Goal: Task Accomplishment & Management: Use online tool/utility

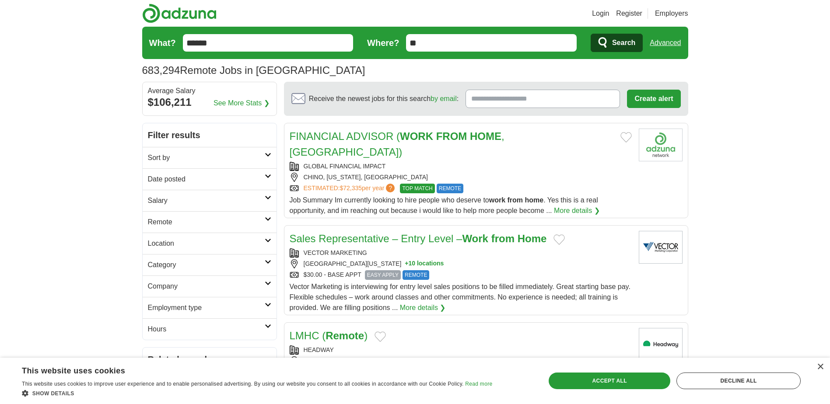
click at [270, 156] on icon at bounding box center [268, 155] width 7 height 4
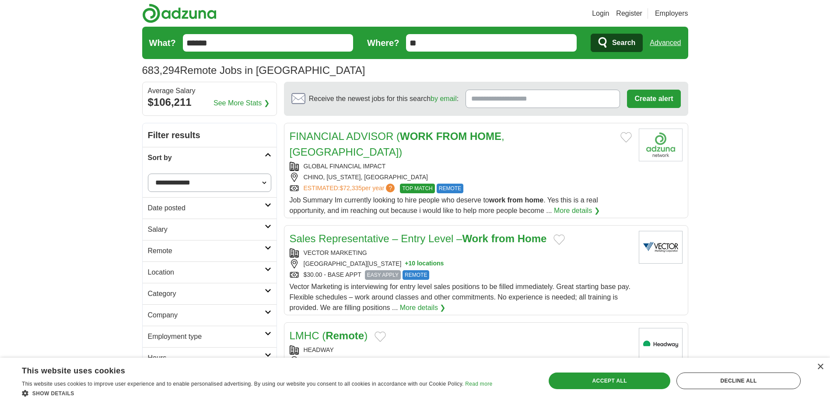
click at [270, 156] on icon at bounding box center [268, 155] width 7 height 4
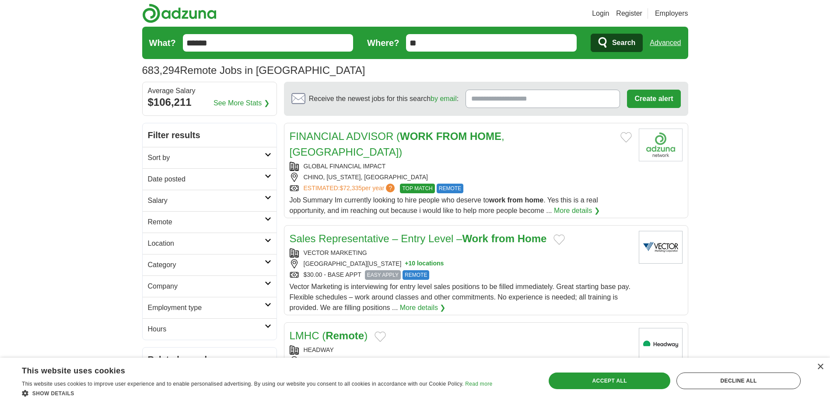
click at [268, 177] on icon at bounding box center [268, 176] width 7 height 4
click at [160, 199] on link "Last 24 hours" at bounding box center [209, 200] width 123 height 10
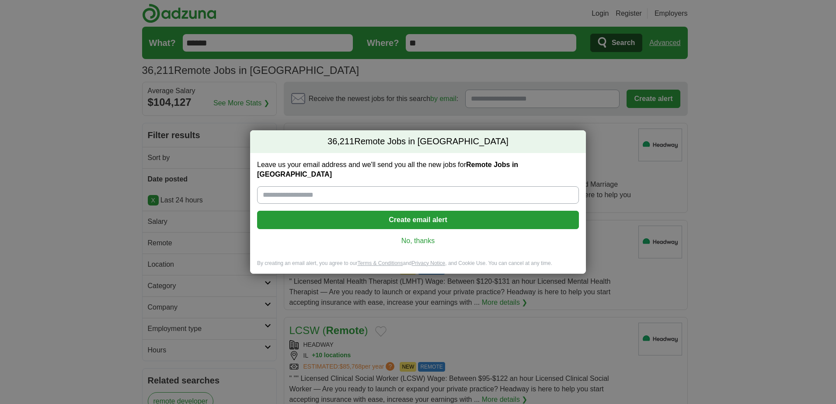
click at [346, 192] on input "Leave us your email address and we'll send you all the new jobs for Remote Jobs…" at bounding box center [418, 194] width 322 height 17
type input "**********"
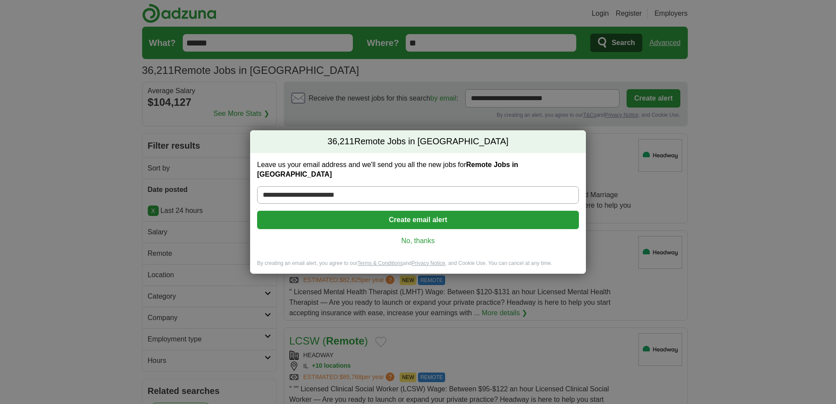
click at [391, 220] on button "Create email alert" at bounding box center [418, 220] width 322 height 18
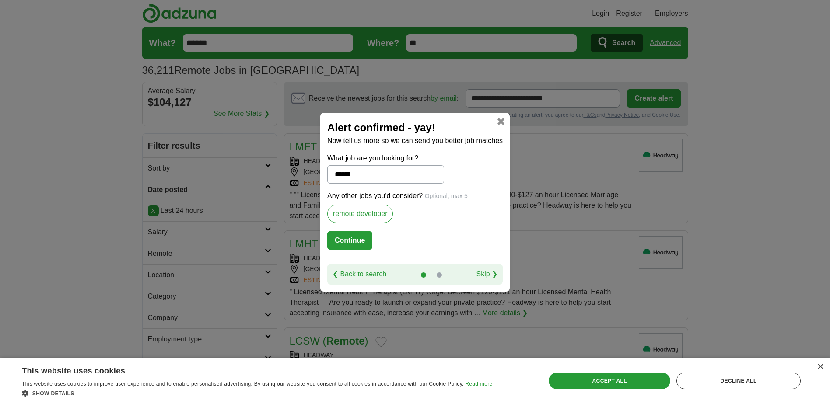
click at [357, 221] on label "remote developer" at bounding box center [360, 214] width 66 height 18
click at [357, 217] on label "remote developer" at bounding box center [360, 214] width 66 height 18
drag, startPoint x: 369, startPoint y: 274, endPoint x: 373, endPoint y: 269, distance: 6.5
click at [369, 274] on link "❮ Back to search" at bounding box center [359, 274] width 54 height 10
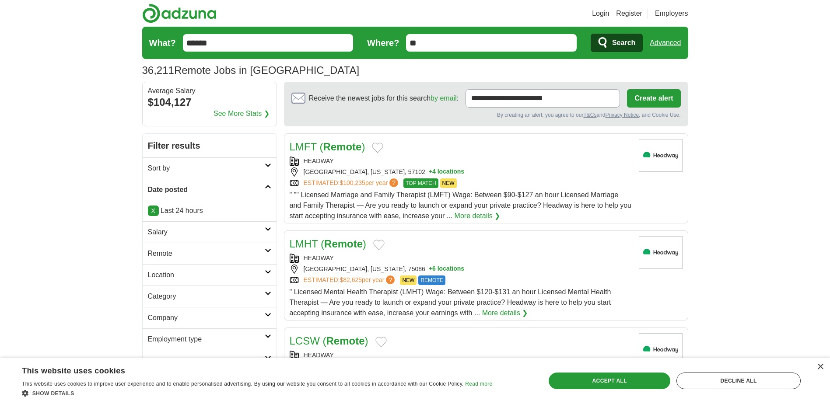
drag, startPoint x: 238, startPoint y: 45, endPoint x: 58, endPoint y: 35, distance: 180.9
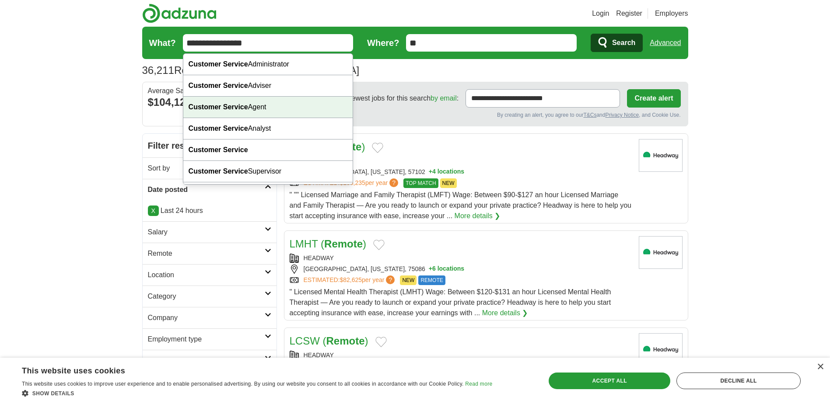
click at [273, 104] on div "Customer Service Agent" at bounding box center [268, 107] width 170 height 21
type input "**********"
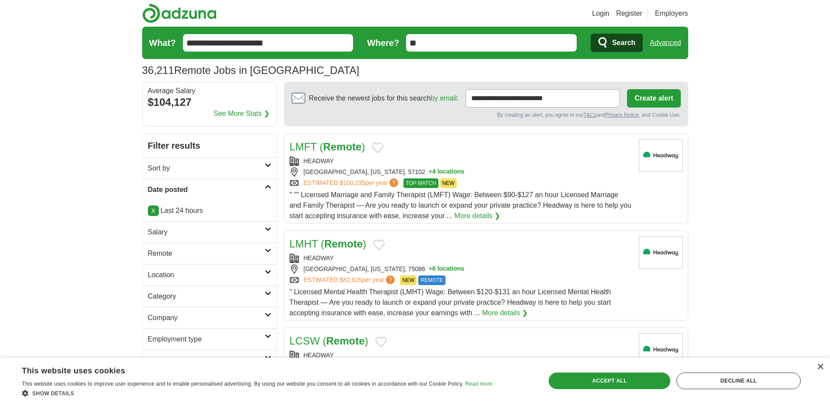
drag, startPoint x: 481, startPoint y: 42, endPoint x: 382, endPoint y: 33, distance: 99.6
click at [382, 33] on form "**********" at bounding box center [415, 43] width 546 height 32
type input "******"
click at [606, 48] on icon "submit" at bounding box center [603, 43] width 10 height 12
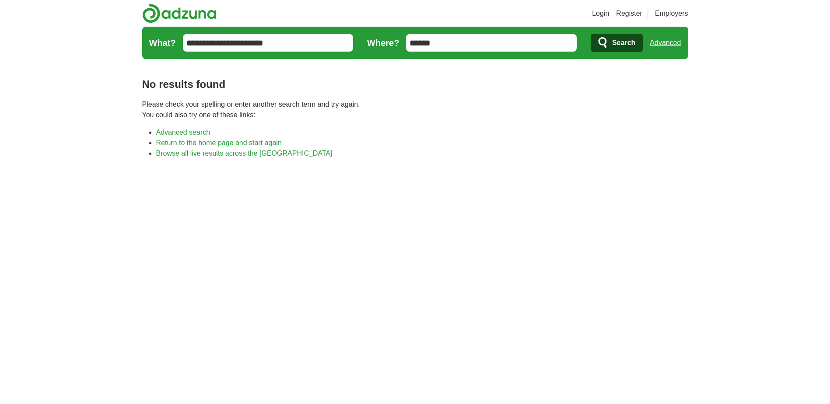
drag, startPoint x: 358, startPoint y: 40, endPoint x: 288, endPoint y: 21, distance: 72.5
click at [317, 32] on form "**********" at bounding box center [415, 43] width 546 height 32
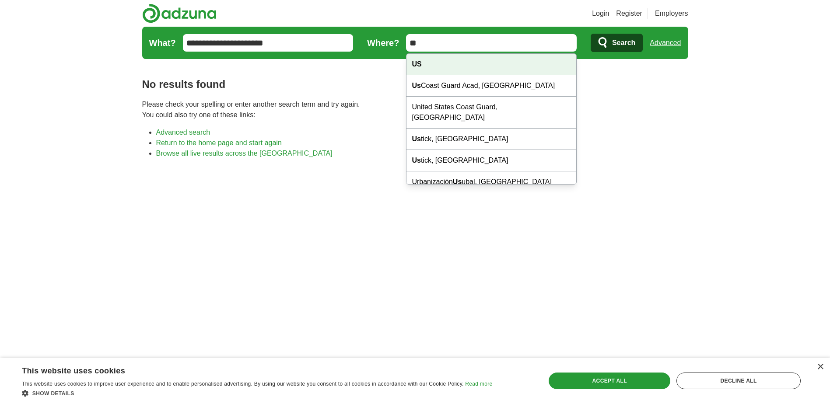
type input "**"
click at [460, 63] on div "US" at bounding box center [491, 64] width 170 height 21
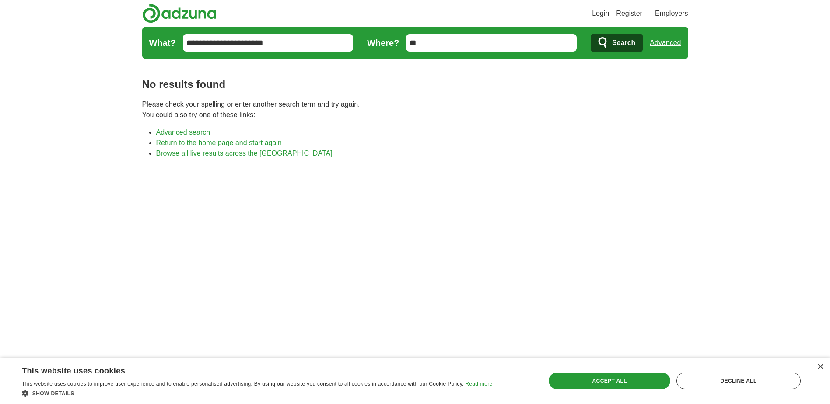
click at [603, 46] on icon "submit" at bounding box center [603, 43] width 10 height 12
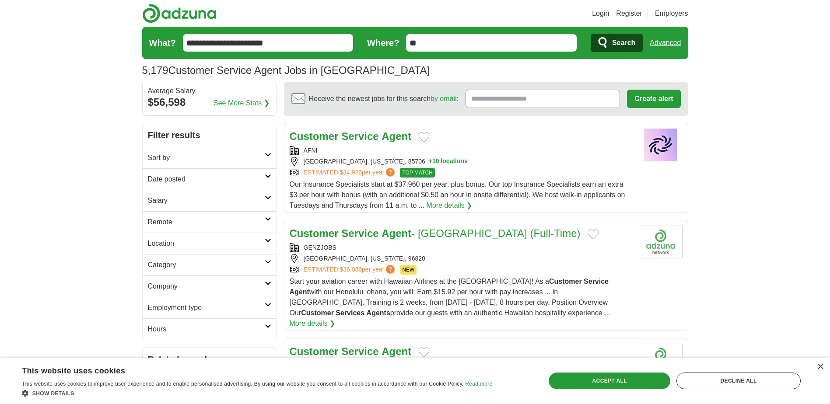
click at [429, 162] on button "+ 10 locations" at bounding box center [448, 161] width 39 height 9
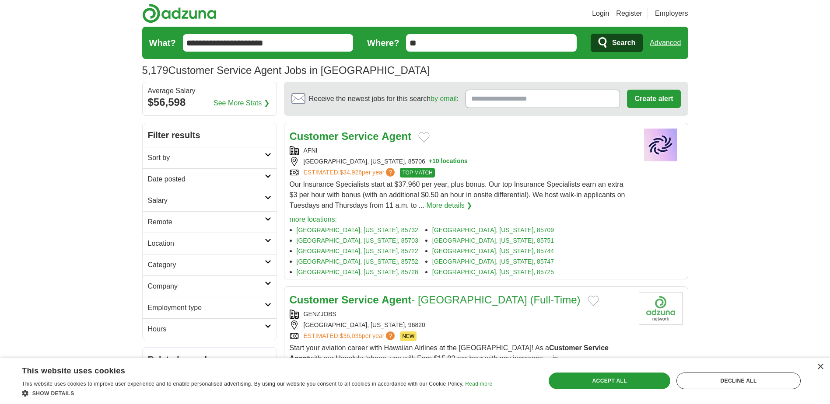
click at [190, 241] on h2 "Location" at bounding box center [206, 243] width 117 height 10
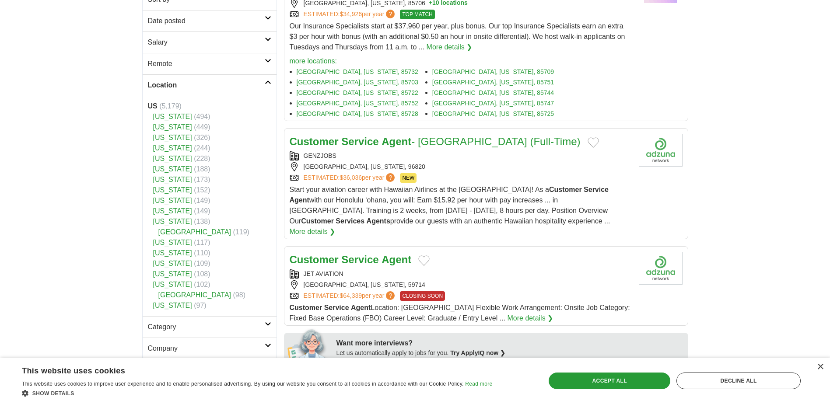
scroll to position [175, 0]
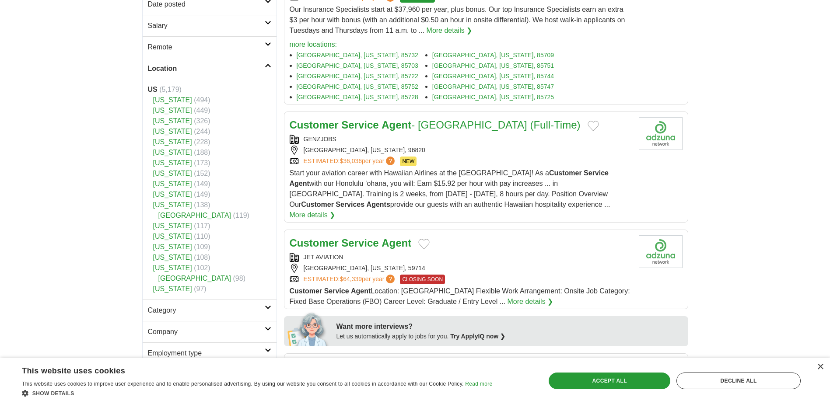
click at [224, 45] on h2 "Remote" at bounding box center [206, 47] width 117 height 10
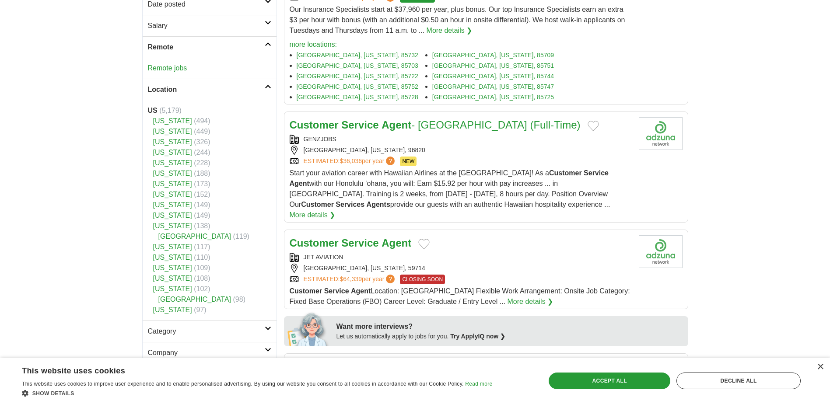
click at [178, 67] on link "Remote jobs" at bounding box center [167, 67] width 39 height 7
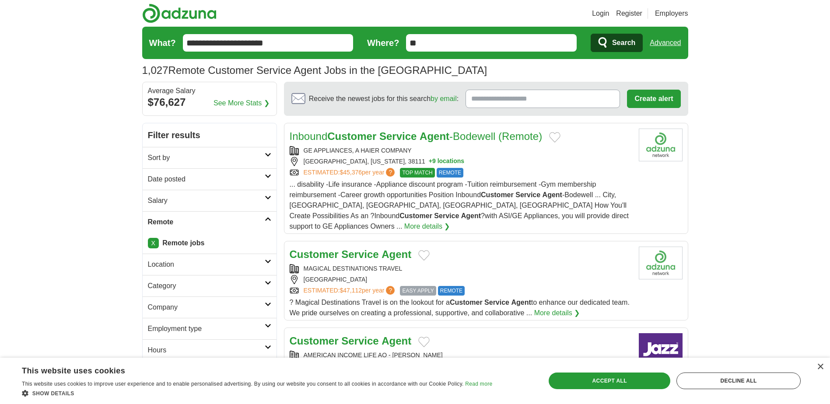
click at [429, 160] on button "+ 9 locations" at bounding box center [446, 161] width 35 height 9
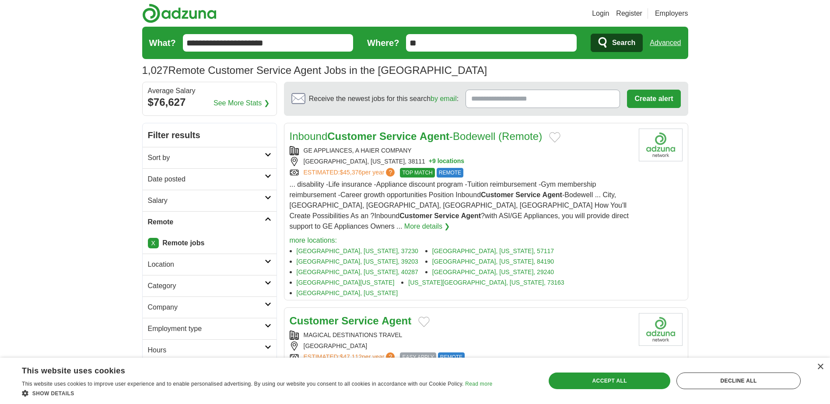
click at [205, 267] on h2 "Location" at bounding box center [206, 264] width 117 height 10
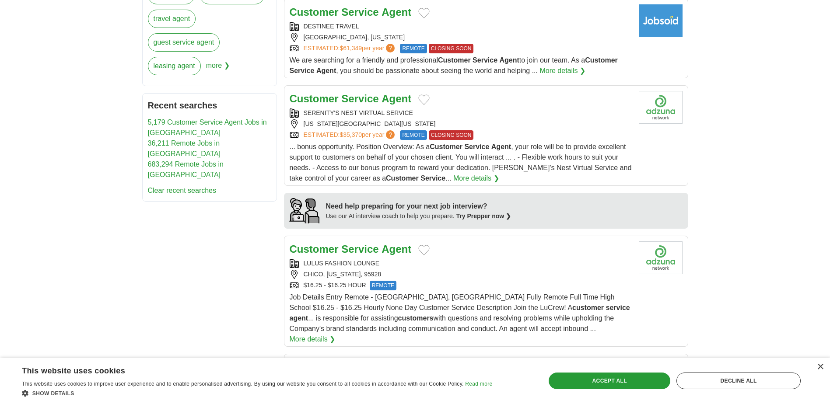
scroll to position [525, 0]
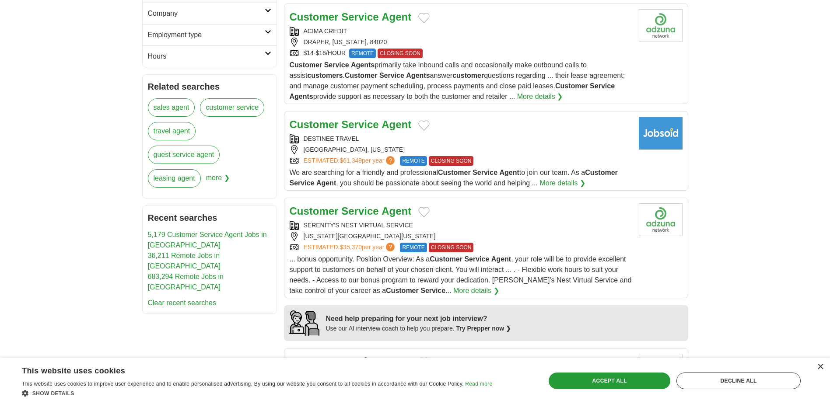
click at [185, 273] on link "683,294 Remote Jobs in [GEOGRAPHIC_DATA]" at bounding box center [186, 282] width 76 height 18
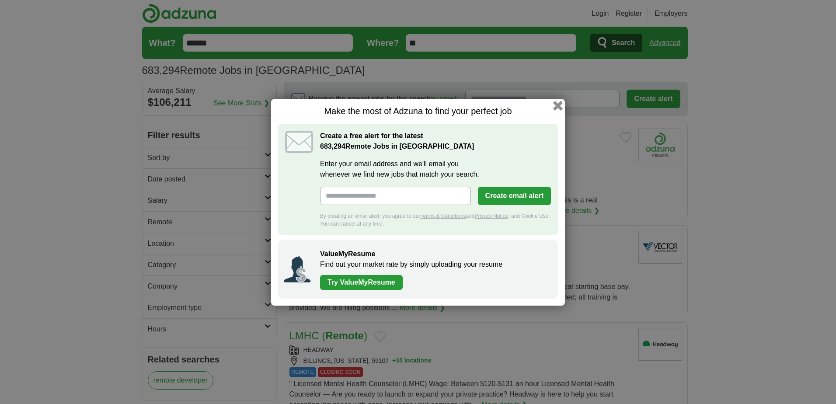
click at [557, 105] on button "button" at bounding box center [558, 106] width 10 height 10
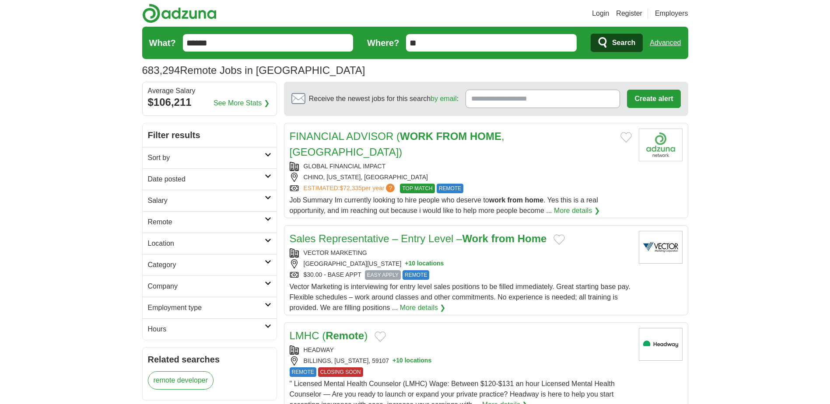
click at [210, 243] on h2 "Location" at bounding box center [206, 243] width 117 height 10
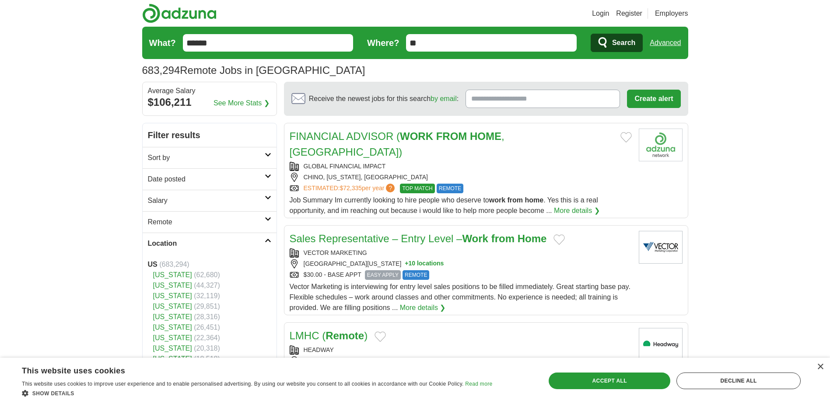
click at [265, 215] on link "Remote" at bounding box center [210, 221] width 134 height 21
click at [158, 243] on link "Remote jobs" at bounding box center [167, 242] width 39 height 7
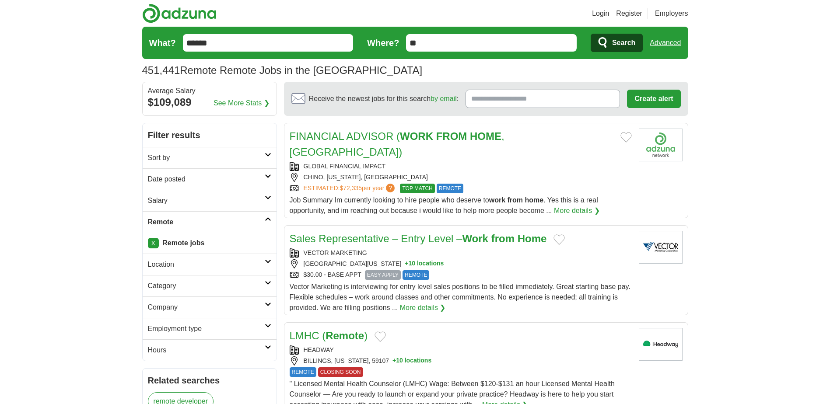
click at [162, 263] on h2 "Location" at bounding box center [206, 264] width 117 height 10
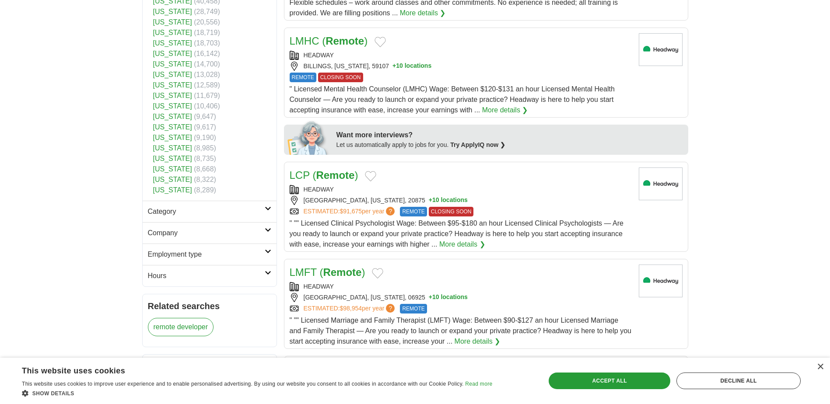
scroll to position [306, 0]
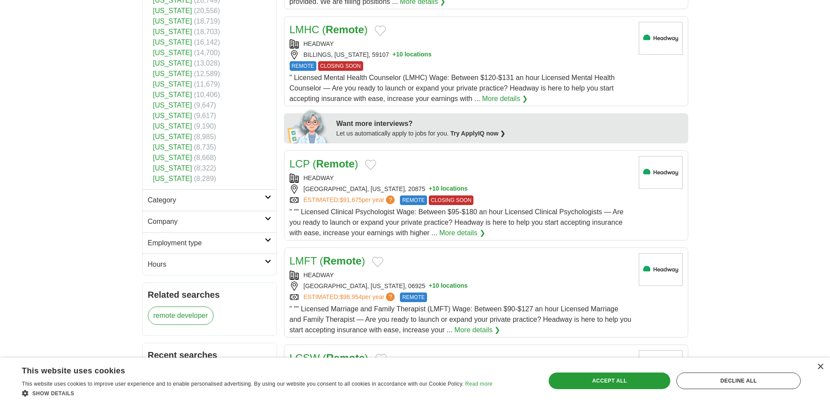
click at [203, 244] on h2 "Employment type" at bounding box center [206, 243] width 117 height 10
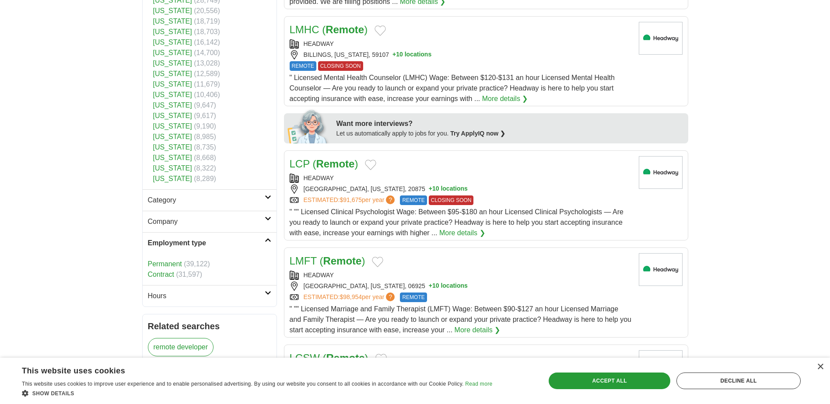
click at [166, 264] on link "Permanent" at bounding box center [165, 263] width 34 height 7
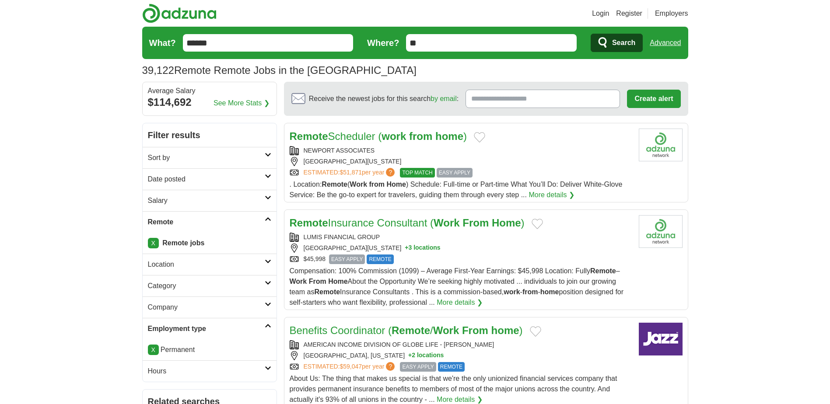
click at [373, 138] on link "Remote Scheduler ( work from home )" at bounding box center [378, 136] width 177 height 12
